Goal: Complete application form: Complete application form

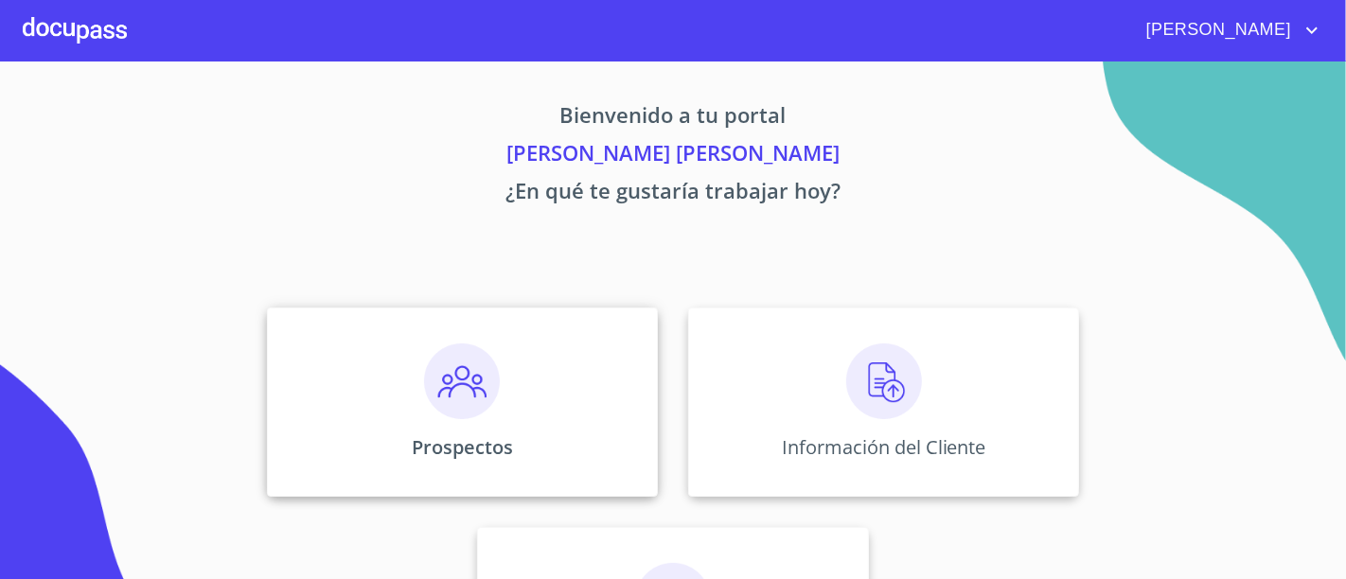
click at [513, 399] on div "Prospectos" at bounding box center [462, 402] width 391 height 189
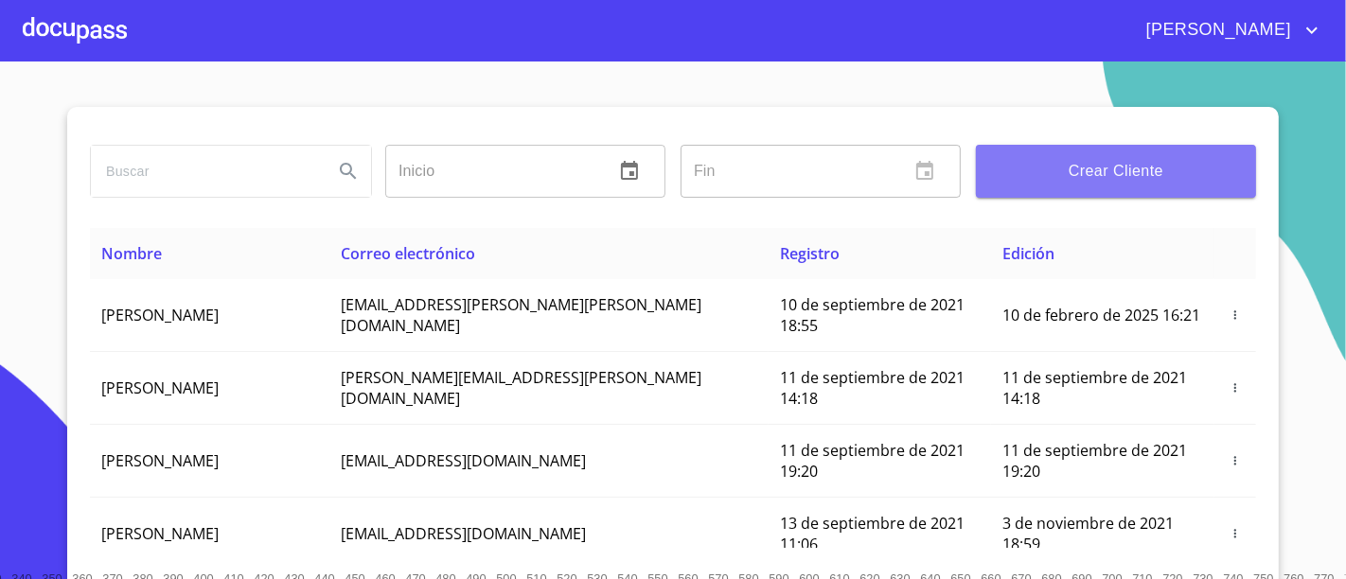
click at [1011, 180] on span "Crear Cliente" at bounding box center [1116, 171] width 250 height 27
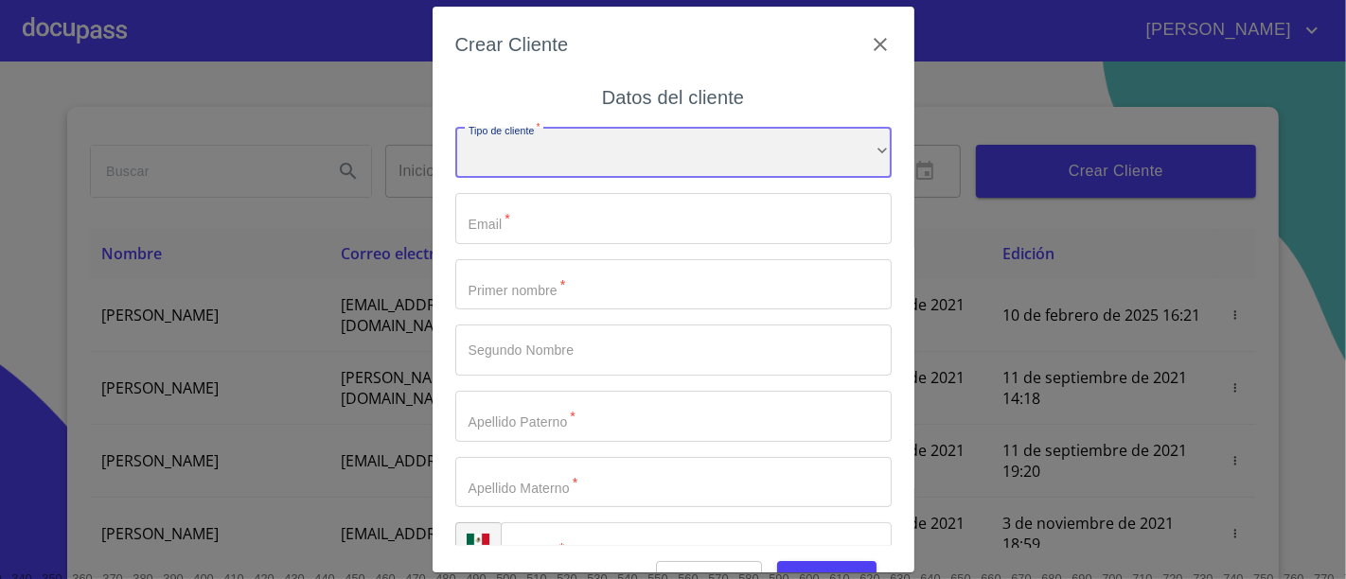
click at [570, 158] on div "​" at bounding box center [673, 153] width 436 height 51
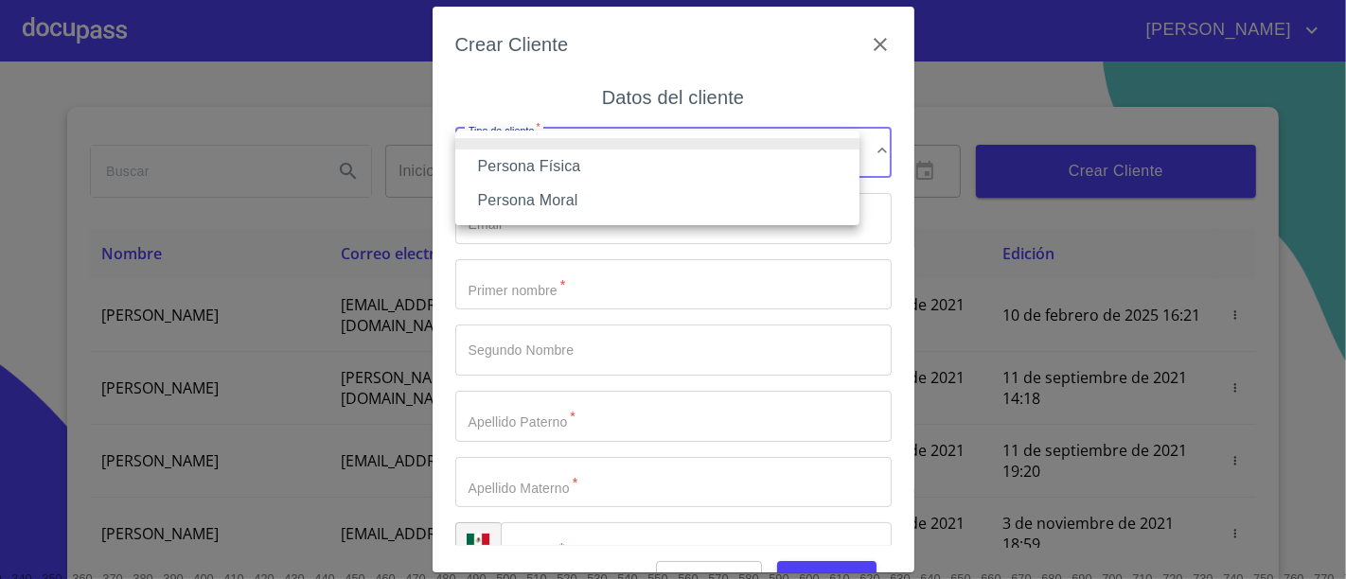
click at [522, 168] on li "Persona Física" at bounding box center [657, 167] width 404 height 34
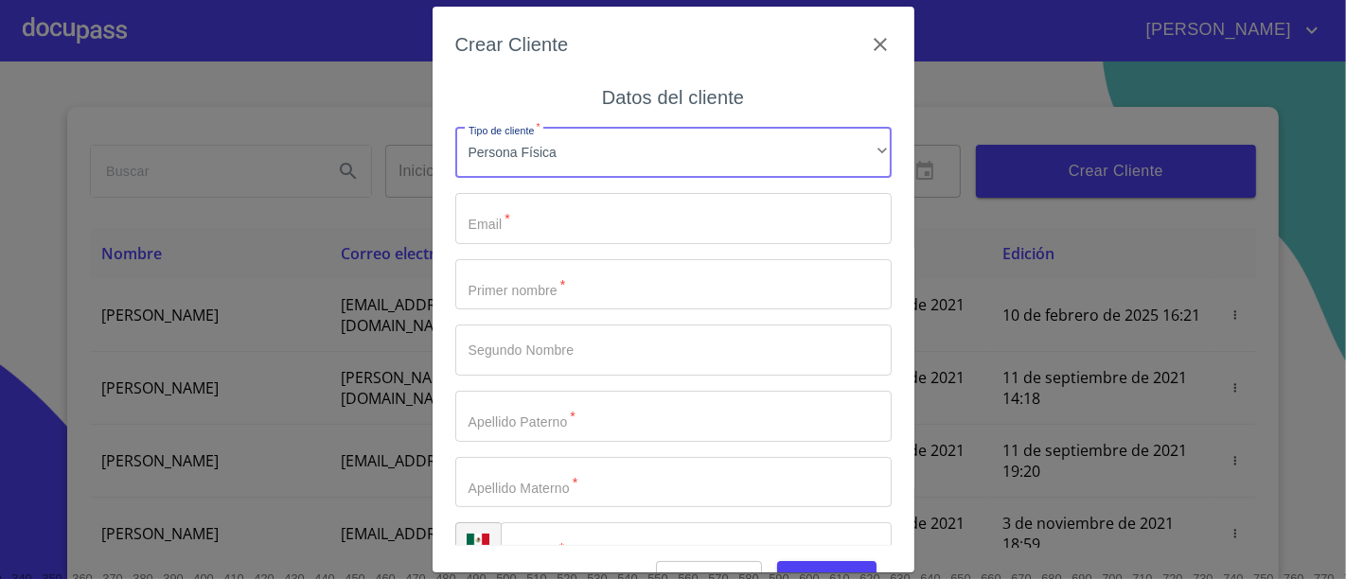
click at [565, 238] on input "Tipo de cliente   *" at bounding box center [673, 218] width 436 height 51
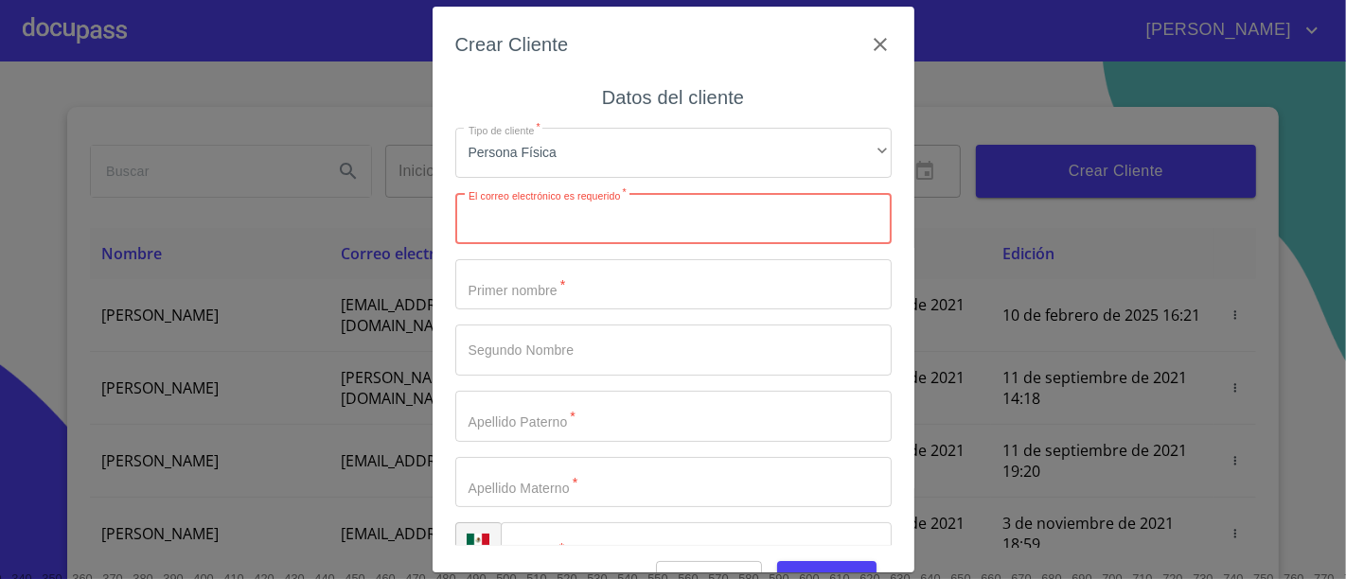
paste input "[EMAIL_ADDRESS][DOMAIN_NAME]"
type input "[EMAIL_ADDRESS][DOMAIN_NAME]"
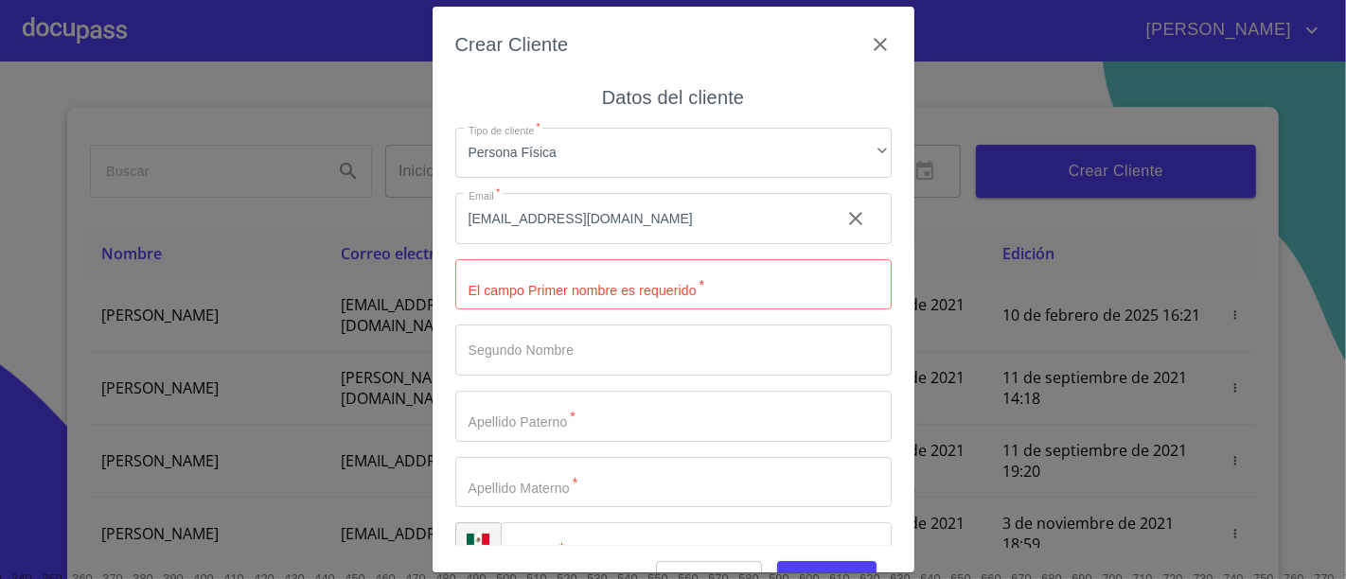
click at [444, 204] on div "Crear Cliente Datos del cliente Tipo de cliente   * Persona Física ​ Email   * …" at bounding box center [674, 290] width 482 height 567
click at [551, 295] on input "Tipo de cliente   *" at bounding box center [673, 284] width 436 height 51
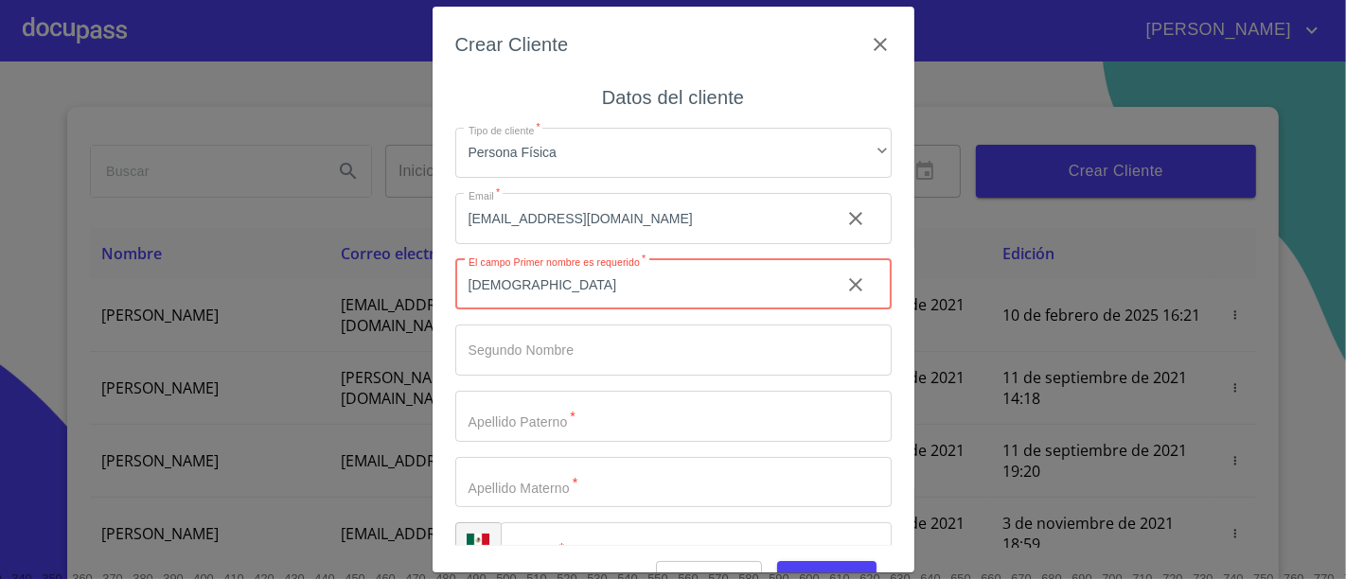
type input "[DEMOGRAPHIC_DATA]"
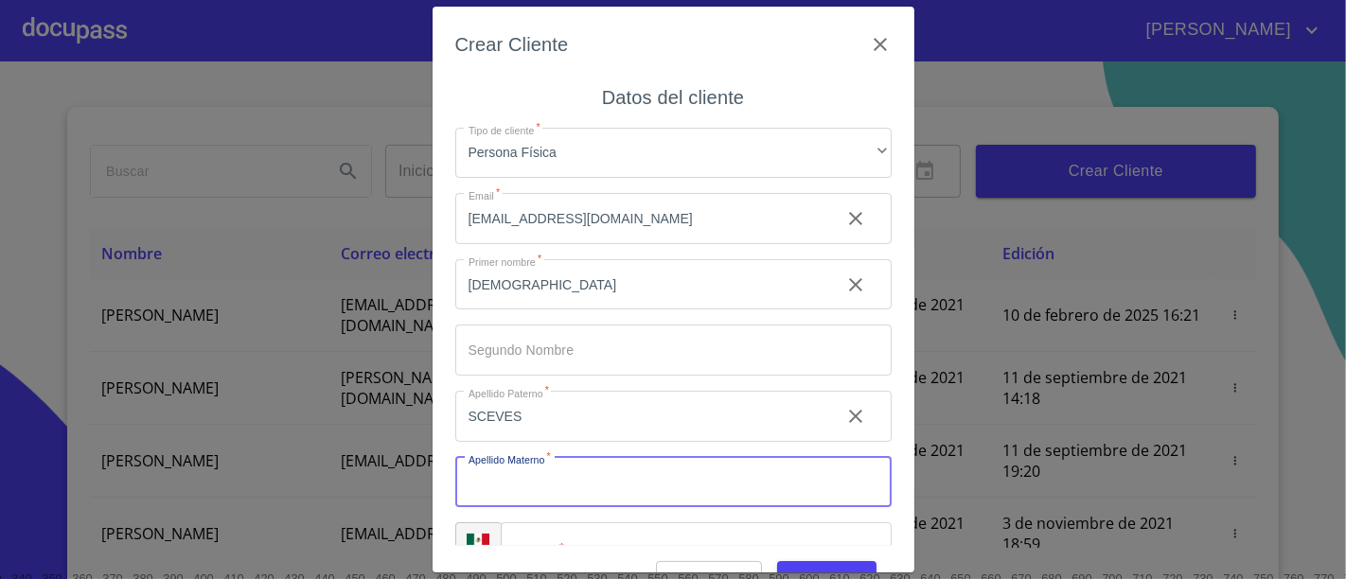
click at [522, 407] on input "SCEVES" at bounding box center [640, 416] width 370 height 51
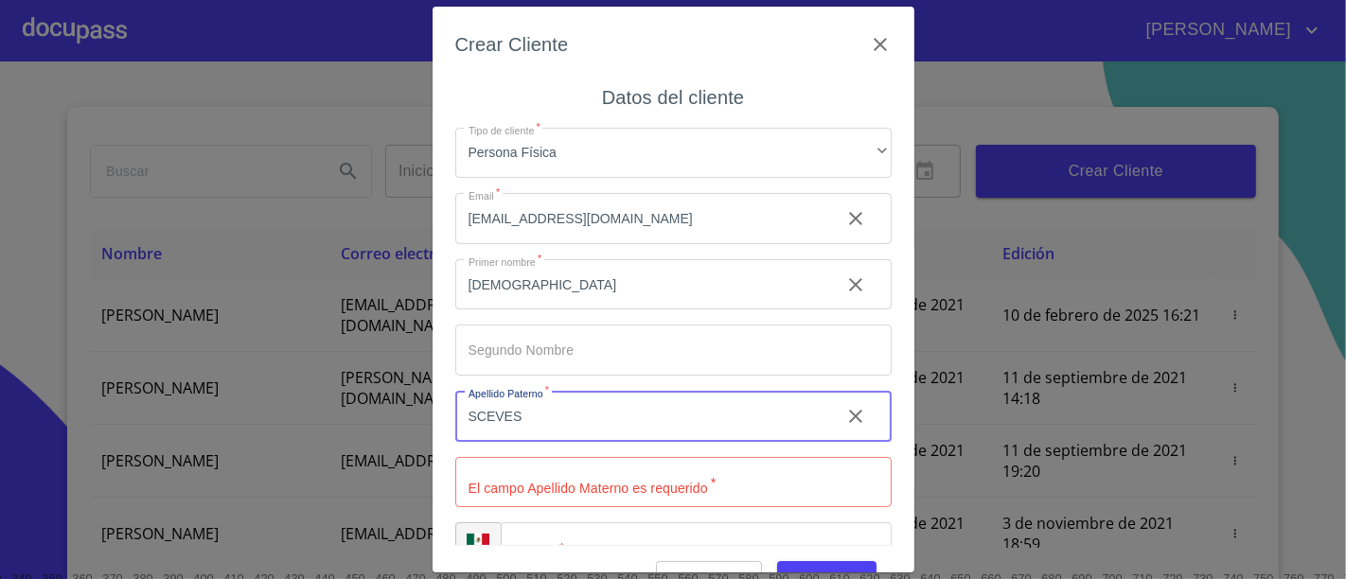
click at [522, 407] on input "SCEVES" at bounding box center [640, 416] width 370 height 51
type input "[PERSON_NAME]"
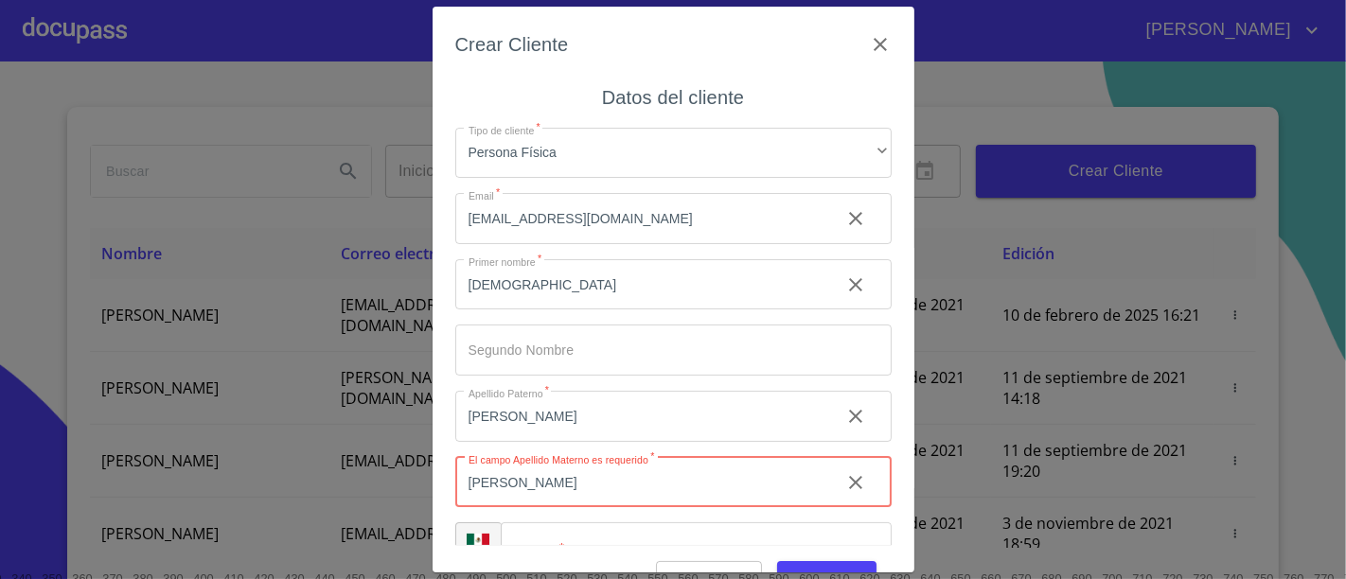
type input "[PERSON_NAME]"
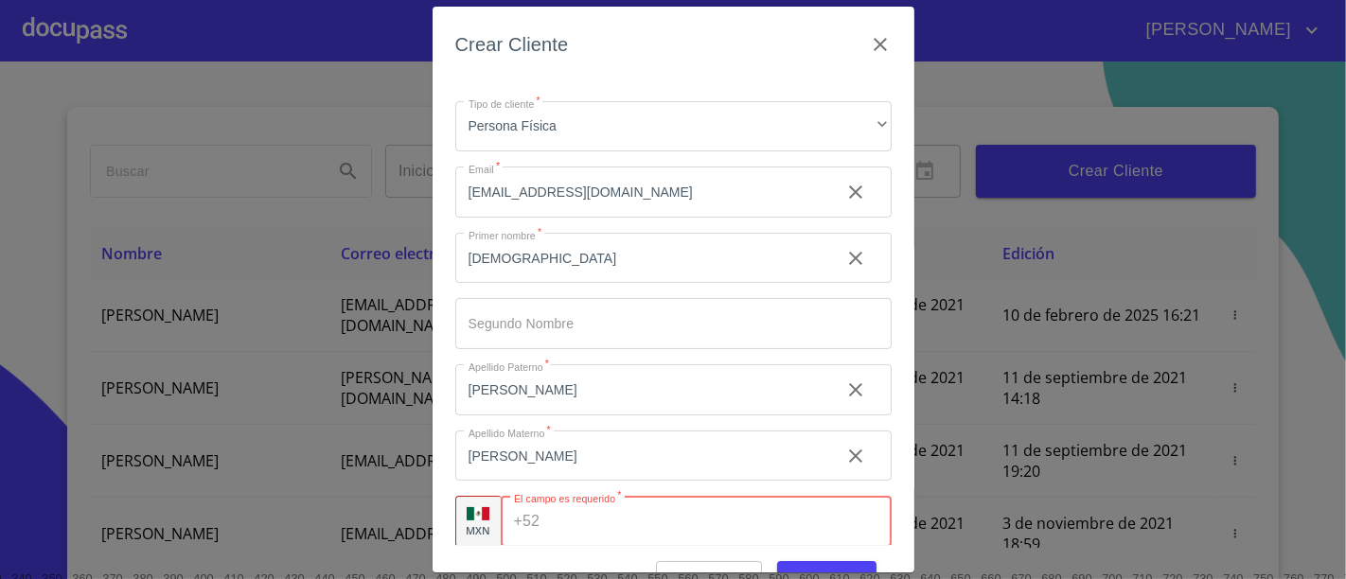
paste input "[PHONE_NUMBER]"
type input "[PHONE_NUMBER]"
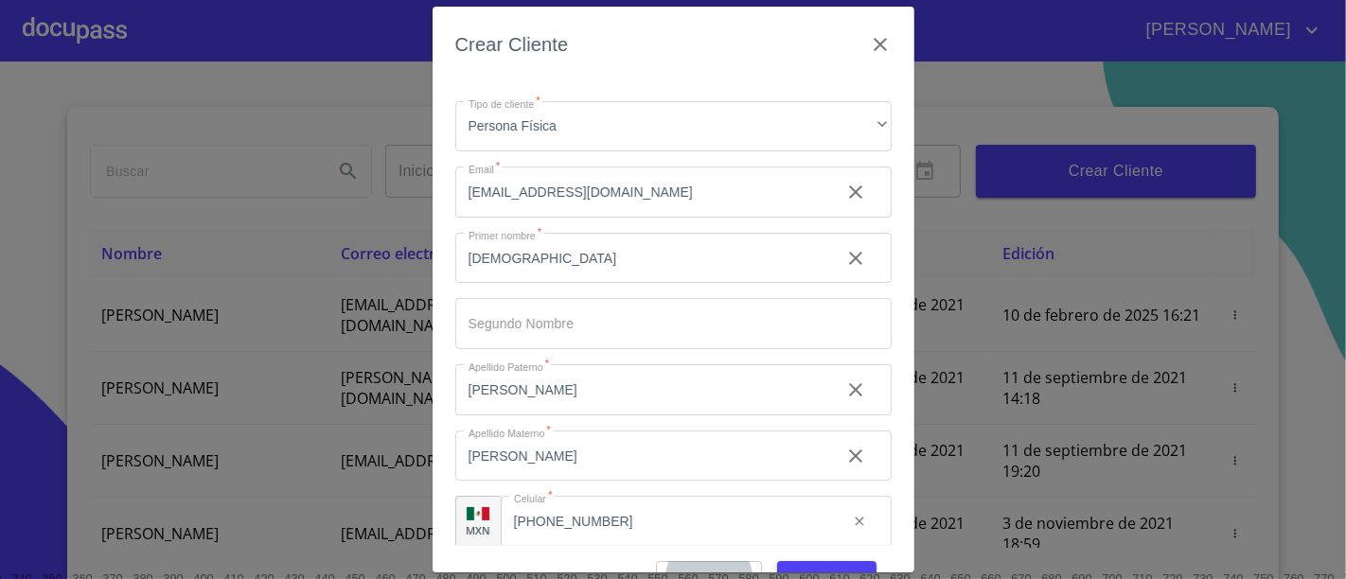
scroll to position [22, 0]
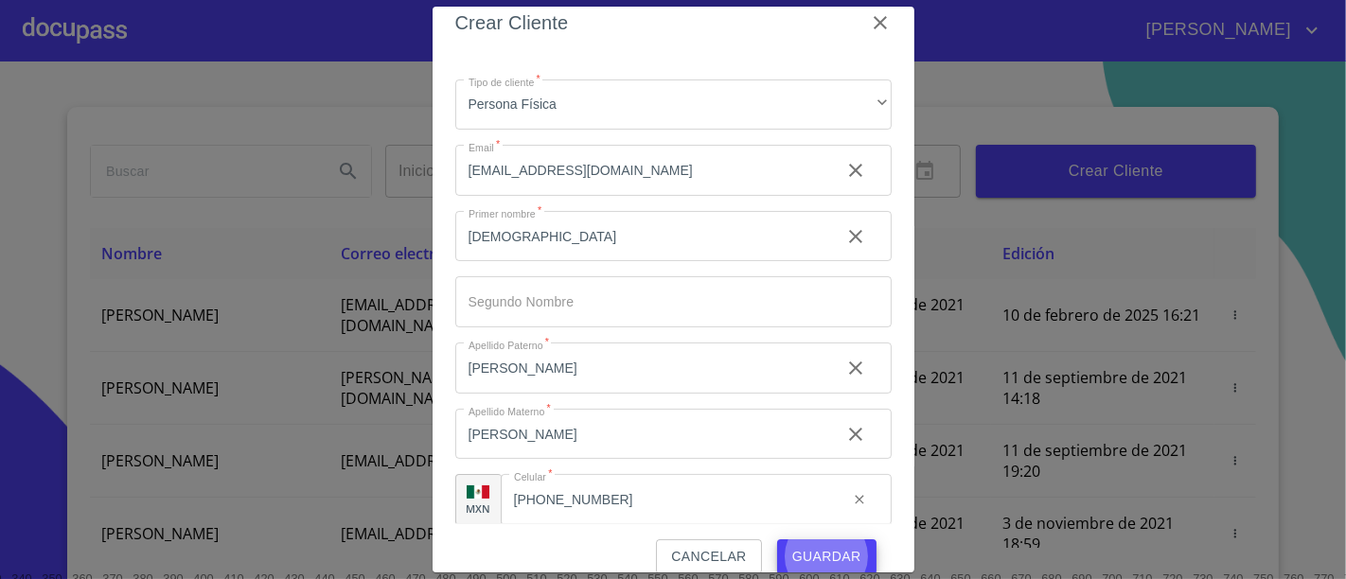
click at [777, 521] on button "Guardar" at bounding box center [826, 557] width 99 height 35
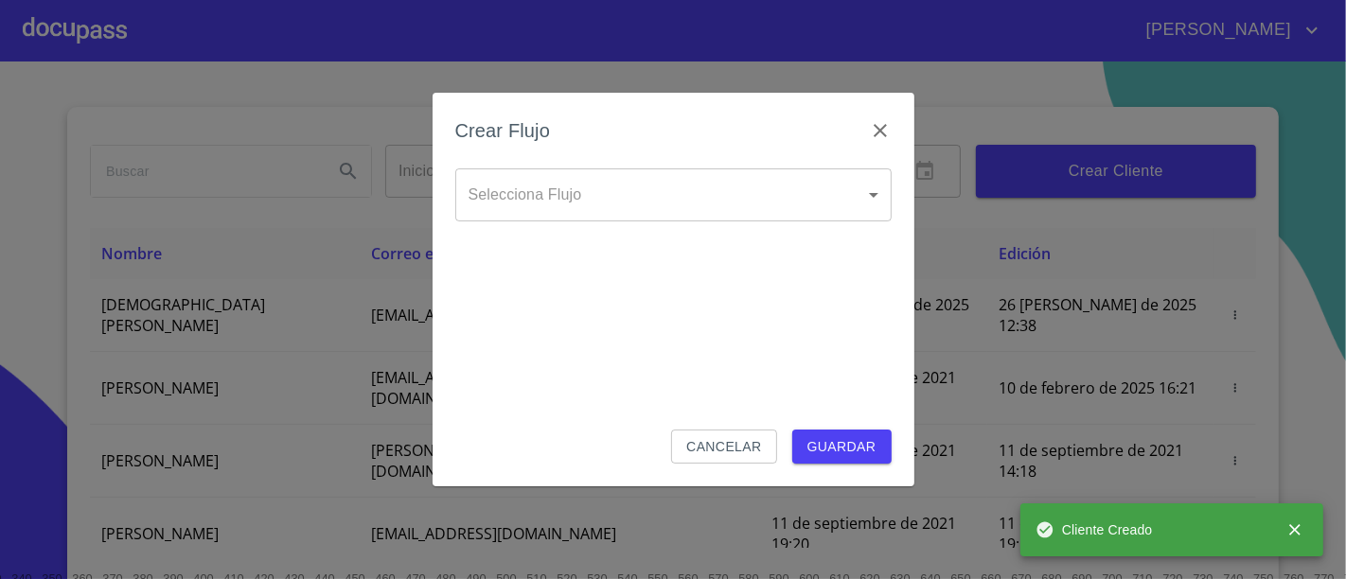
click at [611, 206] on body "[PERSON_NAME] ​ Fin ​ Crear Cliente Nombre Correo electrónico Registro Edición …" at bounding box center [673, 289] width 1346 height 579
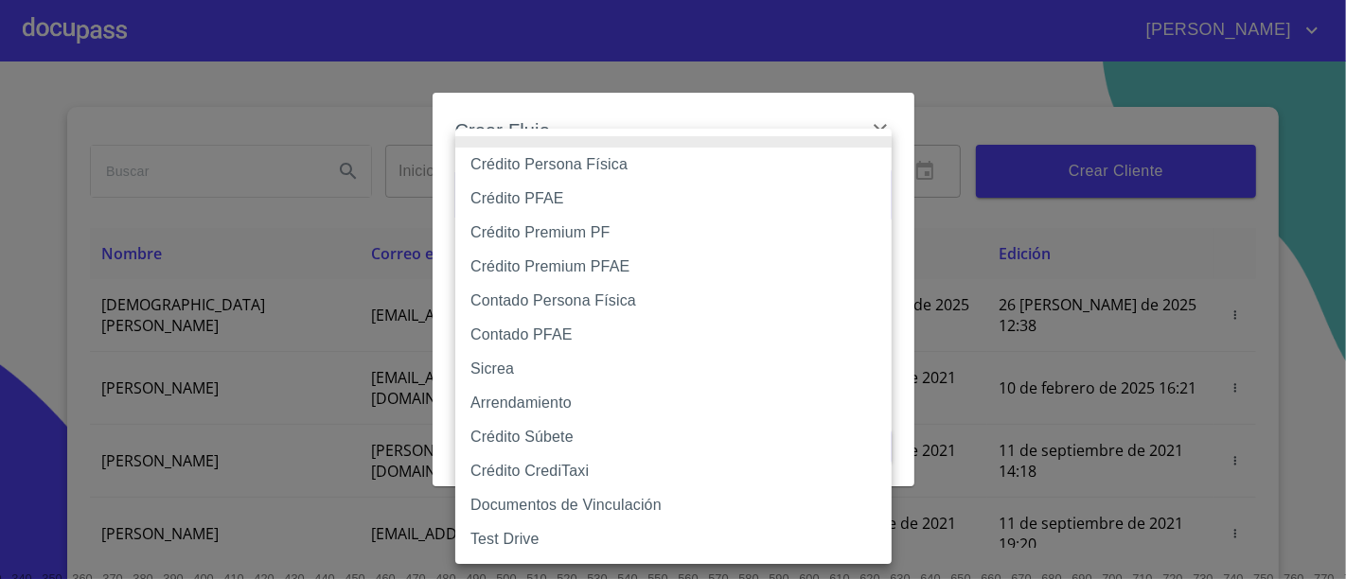
click at [546, 176] on li "Crédito Persona Física" at bounding box center [673, 165] width 436 height 34
type input "6009fb3c7d1714eb8809aa97"
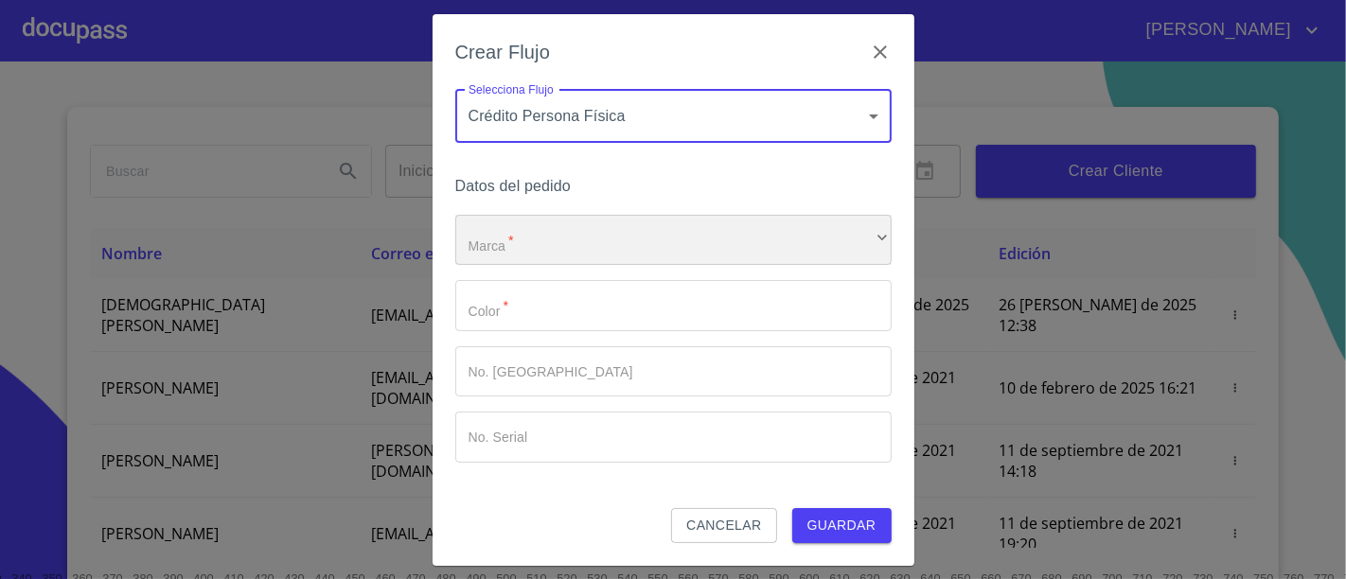
click at [513, 236] on div "​" at bounding box center [673, 240] width 436 height 51
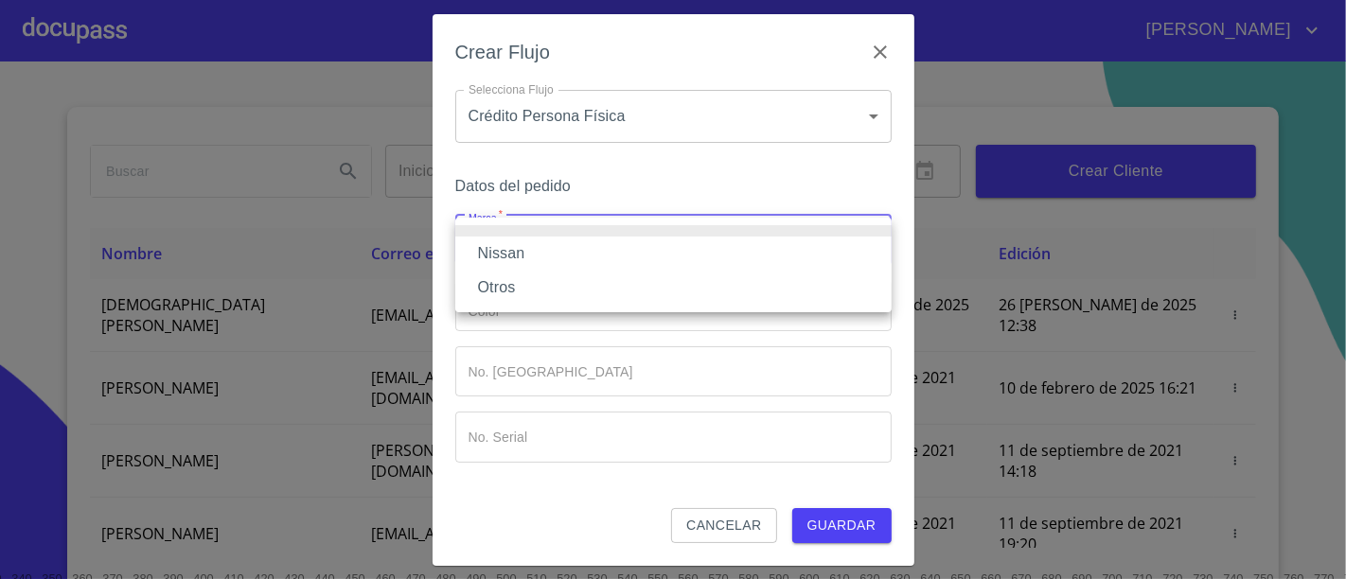
click at [512, 256] on li "Nissan" at bounding box center [673, 254] width 436 height 34
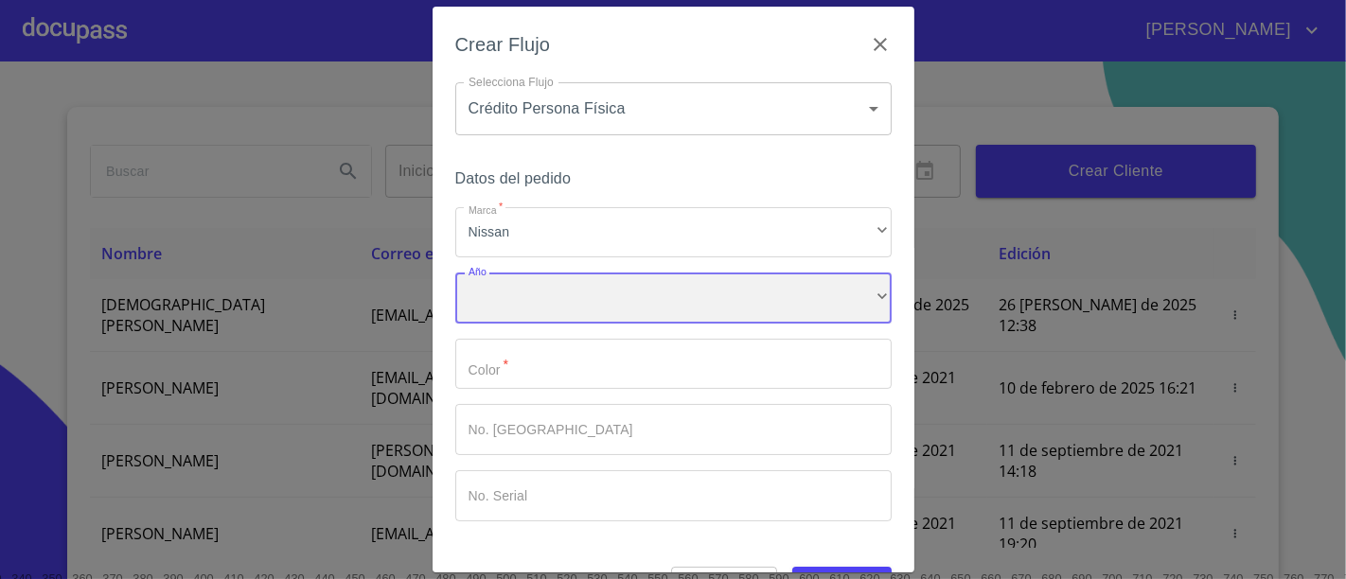
click at [513, 288] on div "​" at bounding box center [673, 298] width 436 height 51
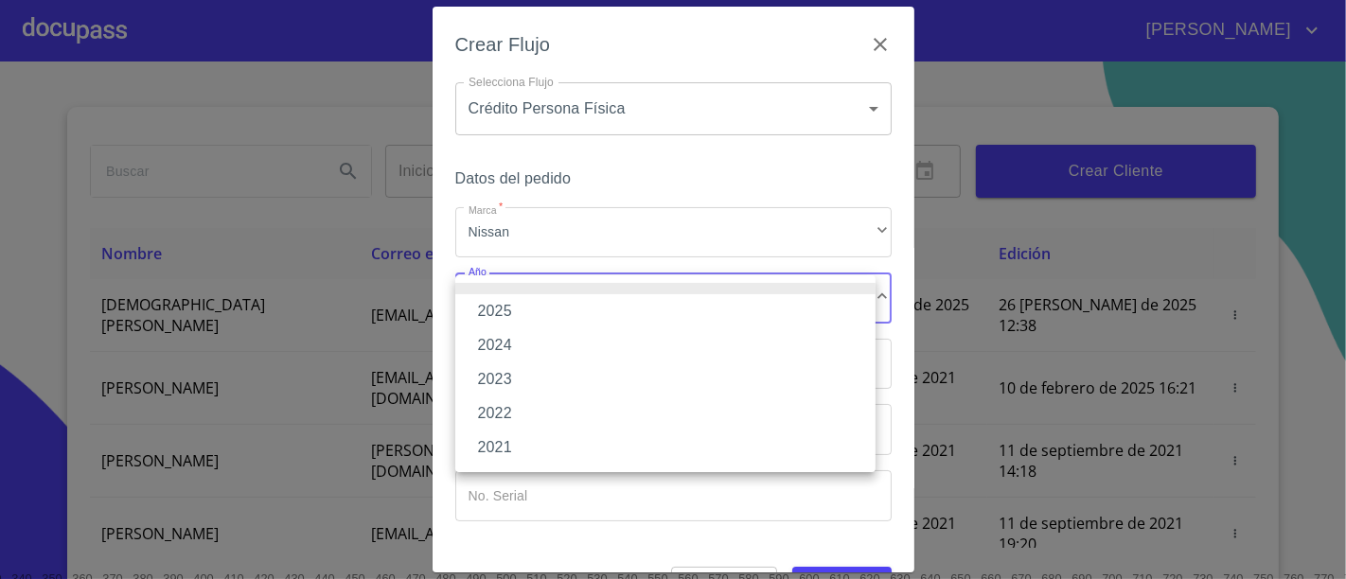
click at [505, 341] on li "2024" at bounding box center [665, 345] width 420 height 34
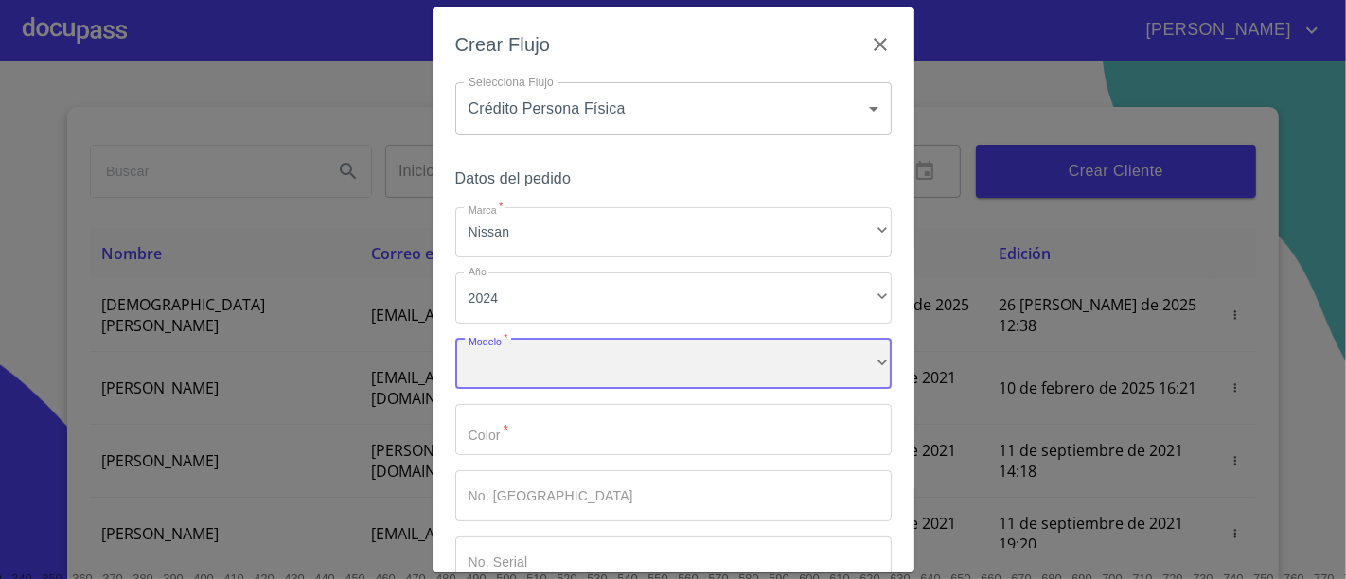
click at [527, 370] on div "​" at bounding box center [673, 364] width 436 height 51
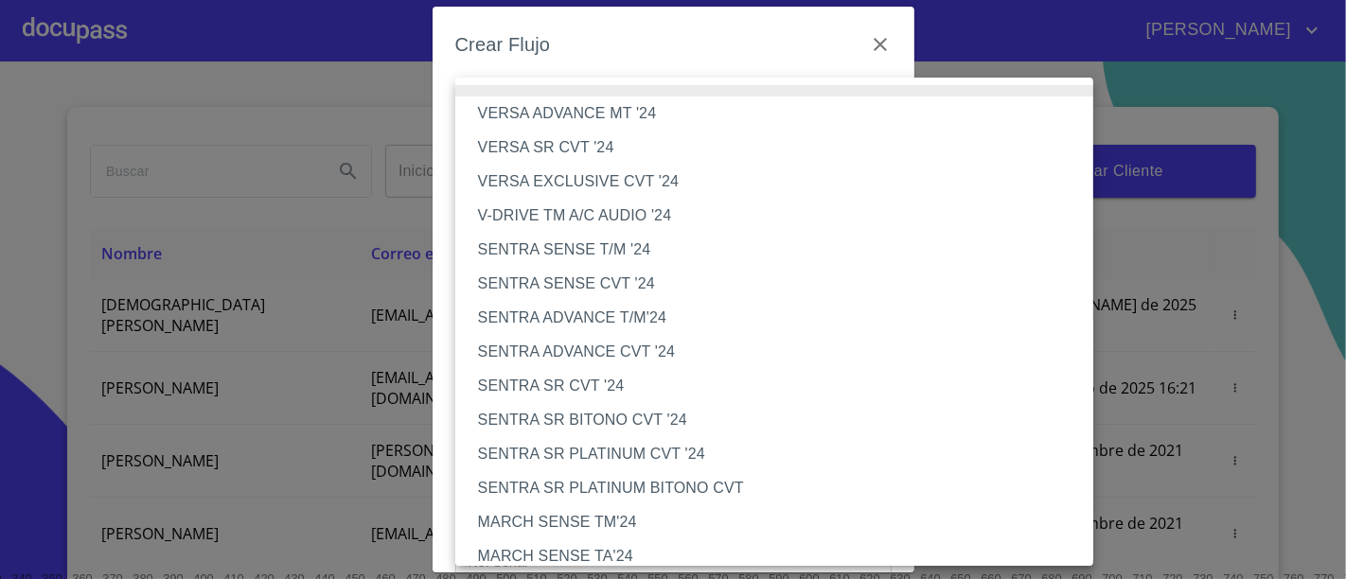
click at [623, 185] on li "VERSA EXCLUSIVE CVT '24" at bounding box center [782, 182] width 654 height 34
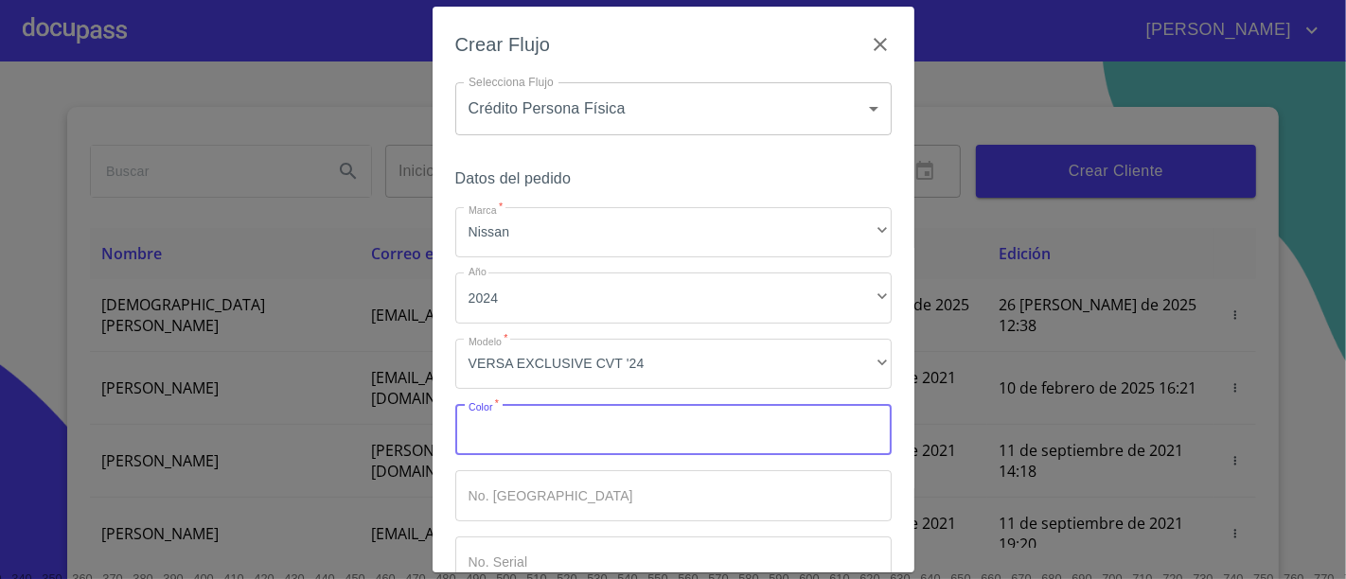
click at [559, 439] on input "Marca   *" at bounding box center [673, 429] width 436 height 51
type input "BLANCO"
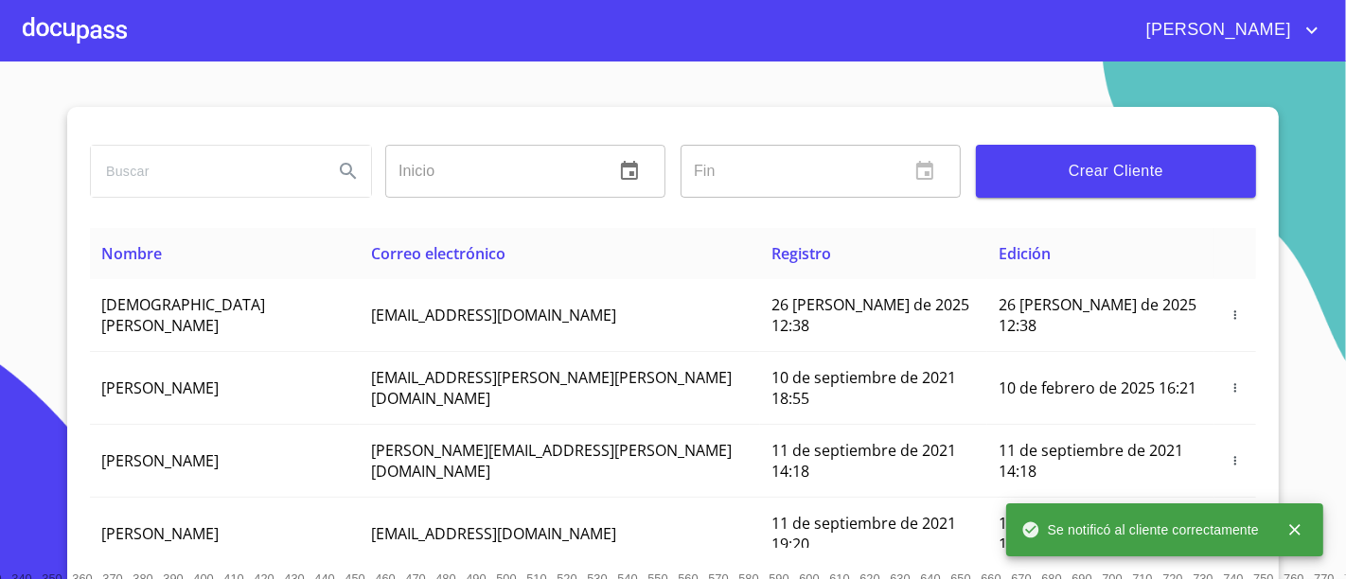
click at [102, 30] on div at bounding box center [75, 30] width 104 height 61
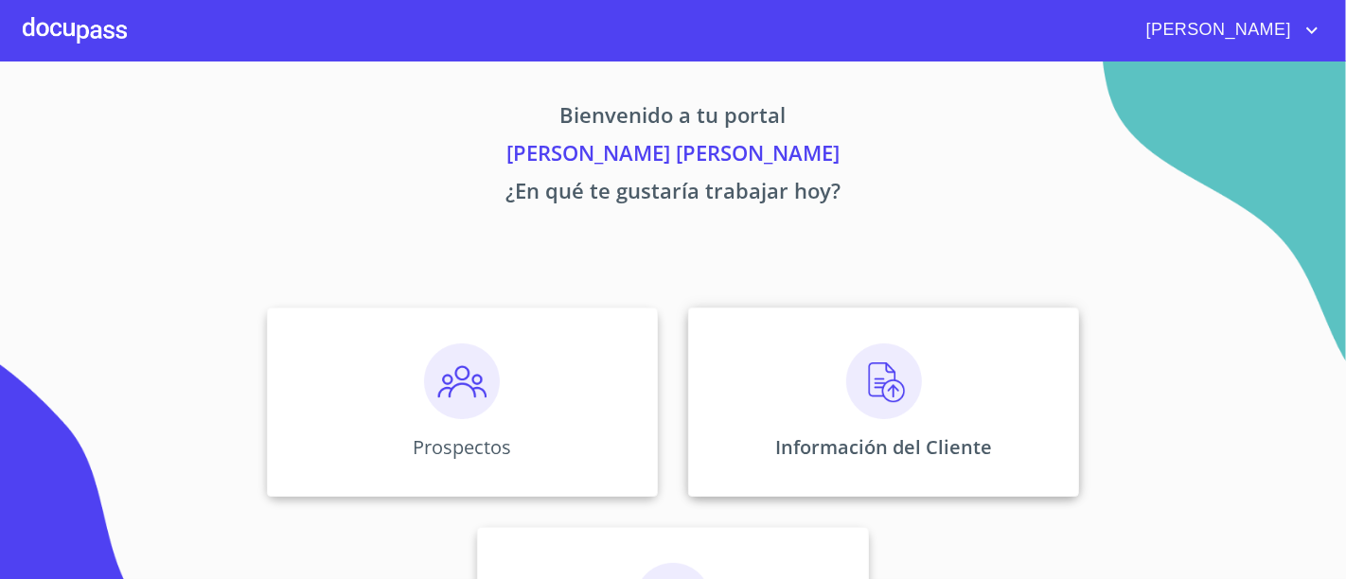
click at [822, 357] on div "Información del Cliente" at bounding box center [883, 402] width 391 height 189
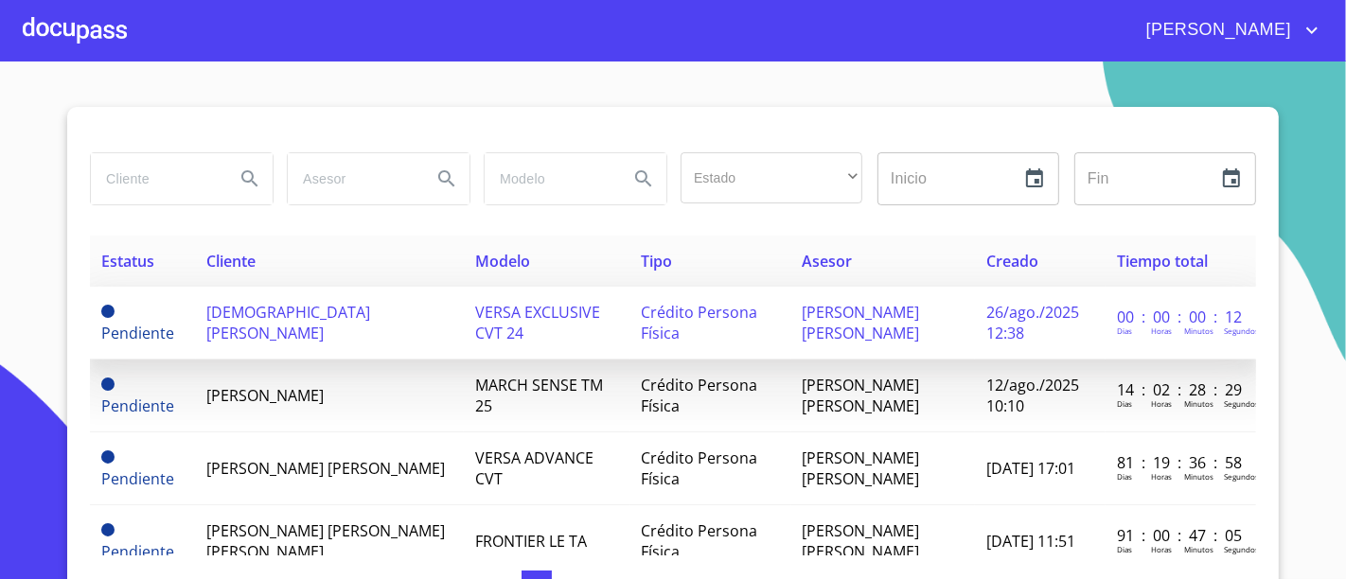
click at [530, 331] on td "VERSA EXCLUSIVE CVT 24" at bounding box center [547, 323] width 167 height 73
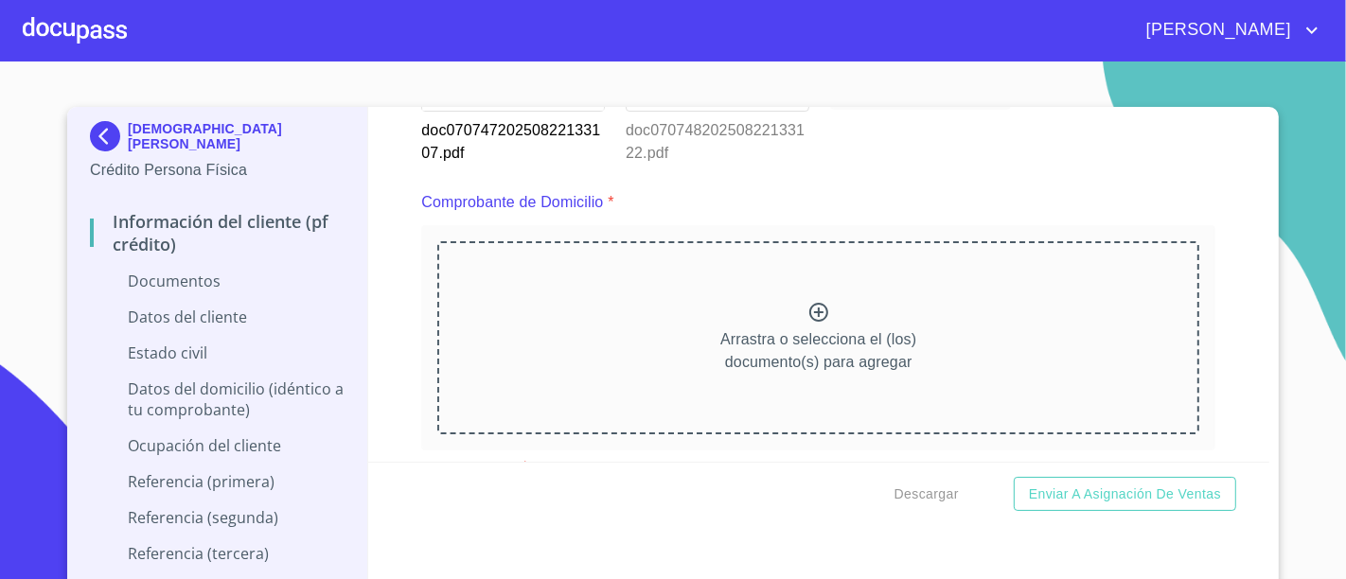
scroll to position [975, 0]
click at [1191, 355] on div "Arrastra o selecciona el (los) documento(s) para agregar" at bounding box center [818, 335] width 794 height 225
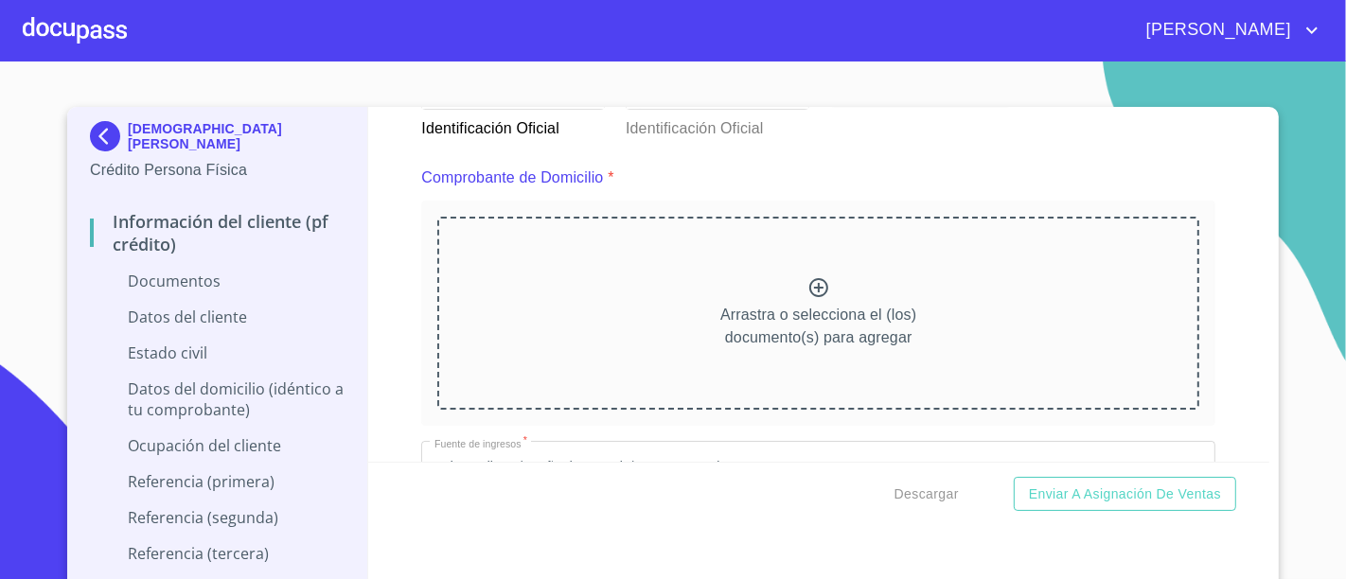
scroll to position [0, 0]
